Goal: Check status: Check status

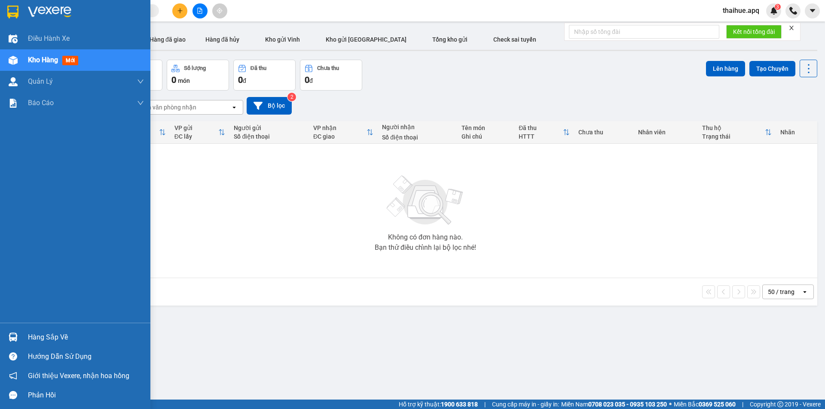
click at [46, 337] on div "Hàng sắp về" at bounding box center [86, 337] width 116 height 13
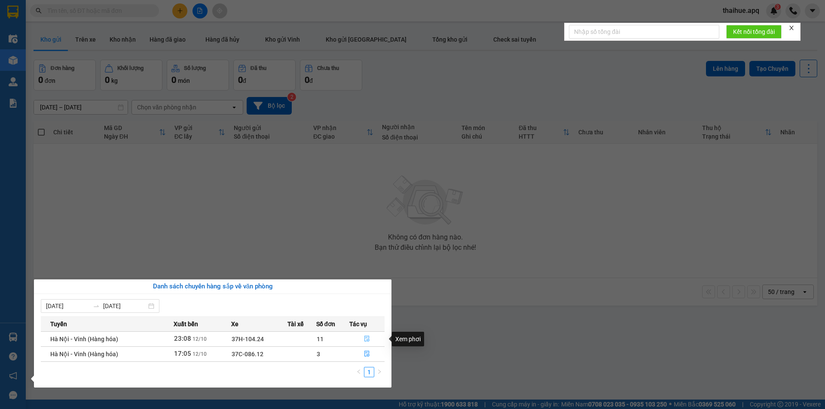
click at [367, 339] on icon "file-done" at bounding box center [367, 339] width 6 height 6
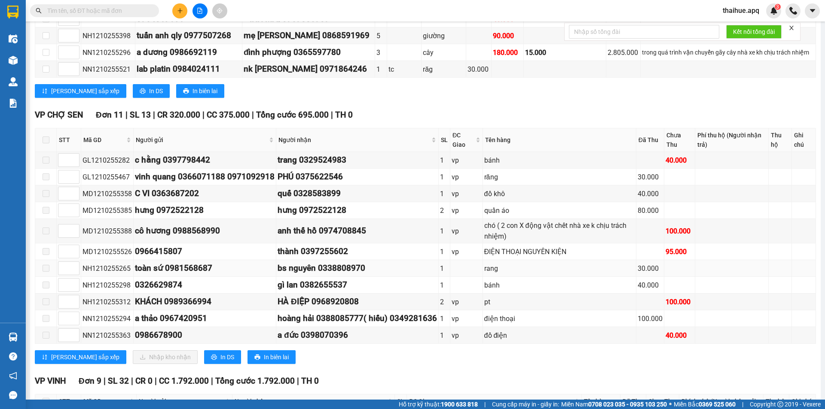
scroll to position [344, 0]
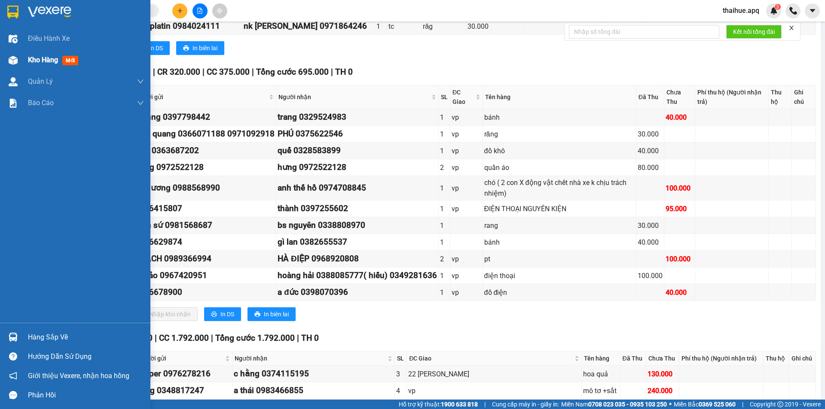
click at [35, 58] on span "Kho hàng" at bounding box center [43, 60] width 30 height 8
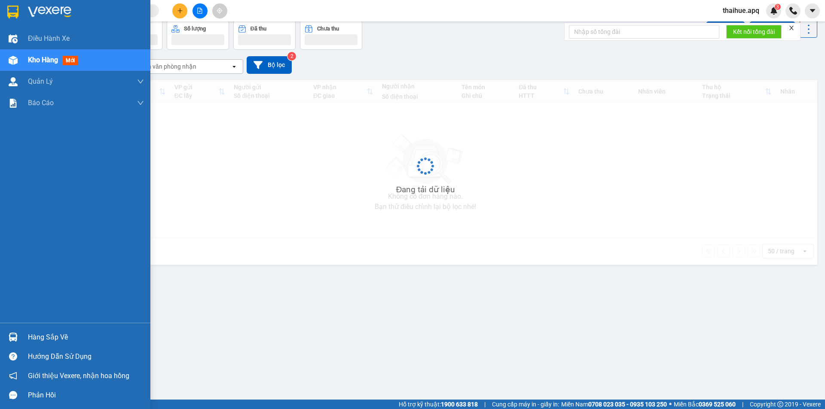
scroll to position [40, 0]
